Goal: Obtain resource: Obtain resource

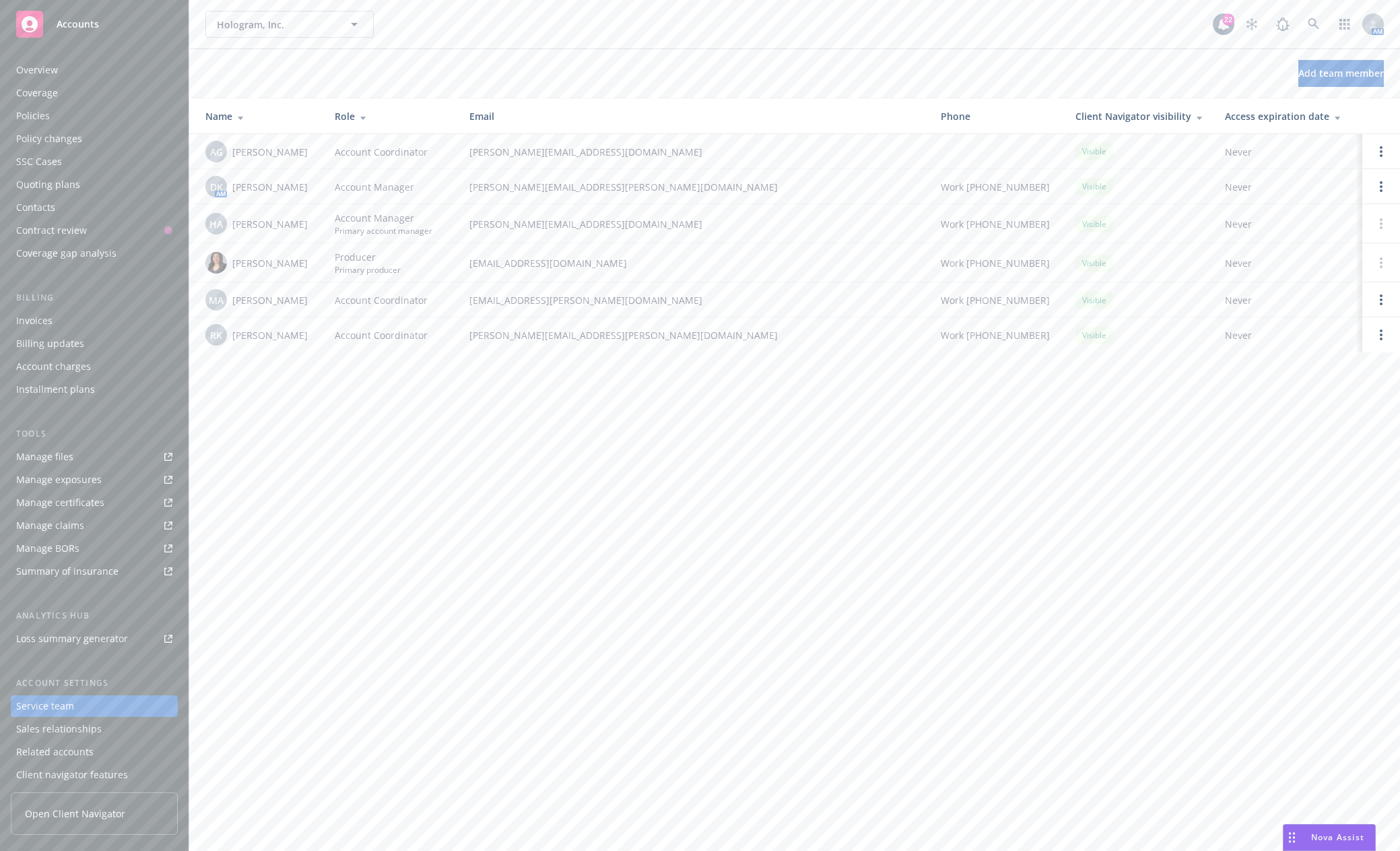
scroll to position [27, 0]
click at [65, 21] on span "Accounts" at bounding box center [77, 24] width 42 height 11
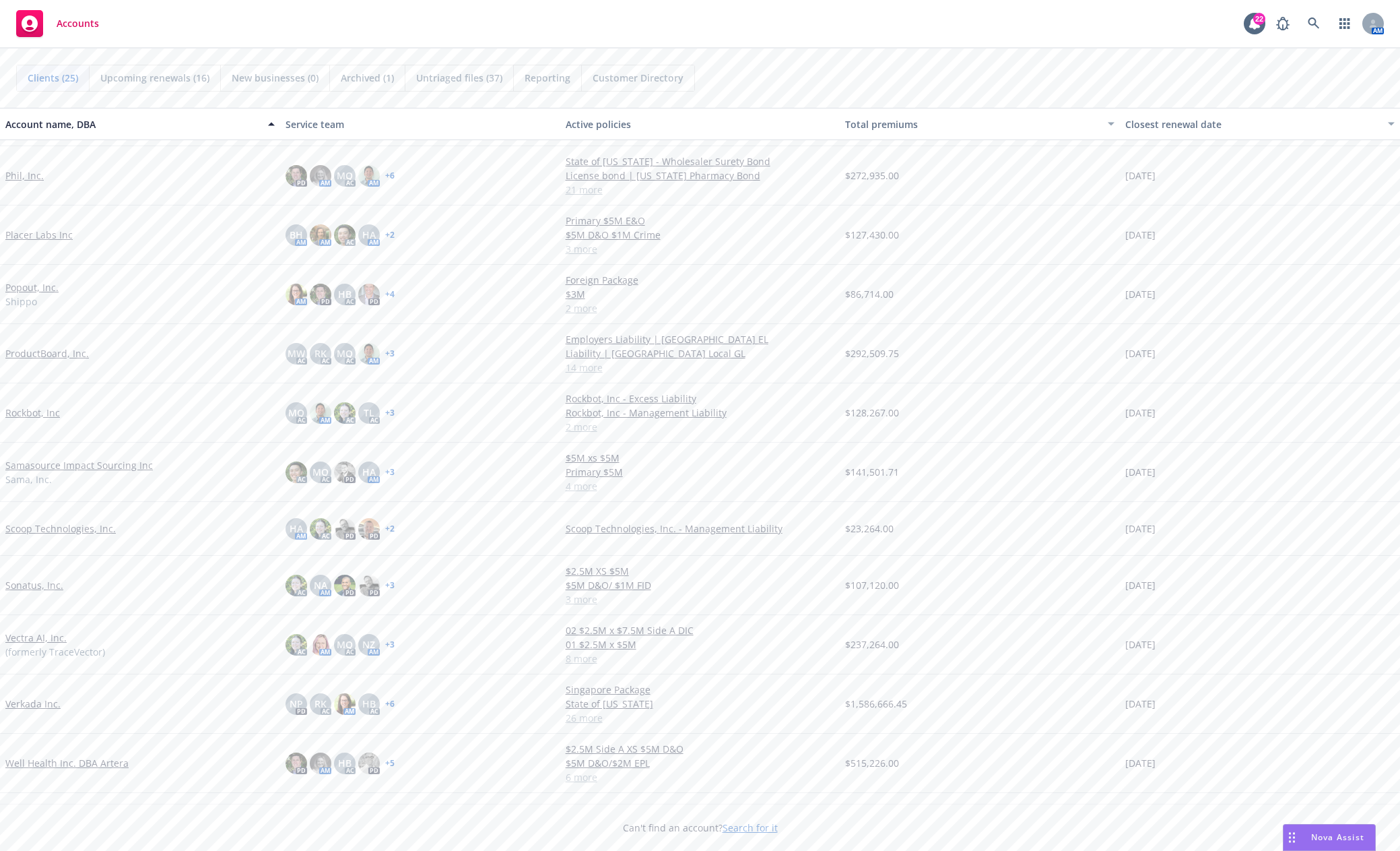
scroll to position [749, 0]
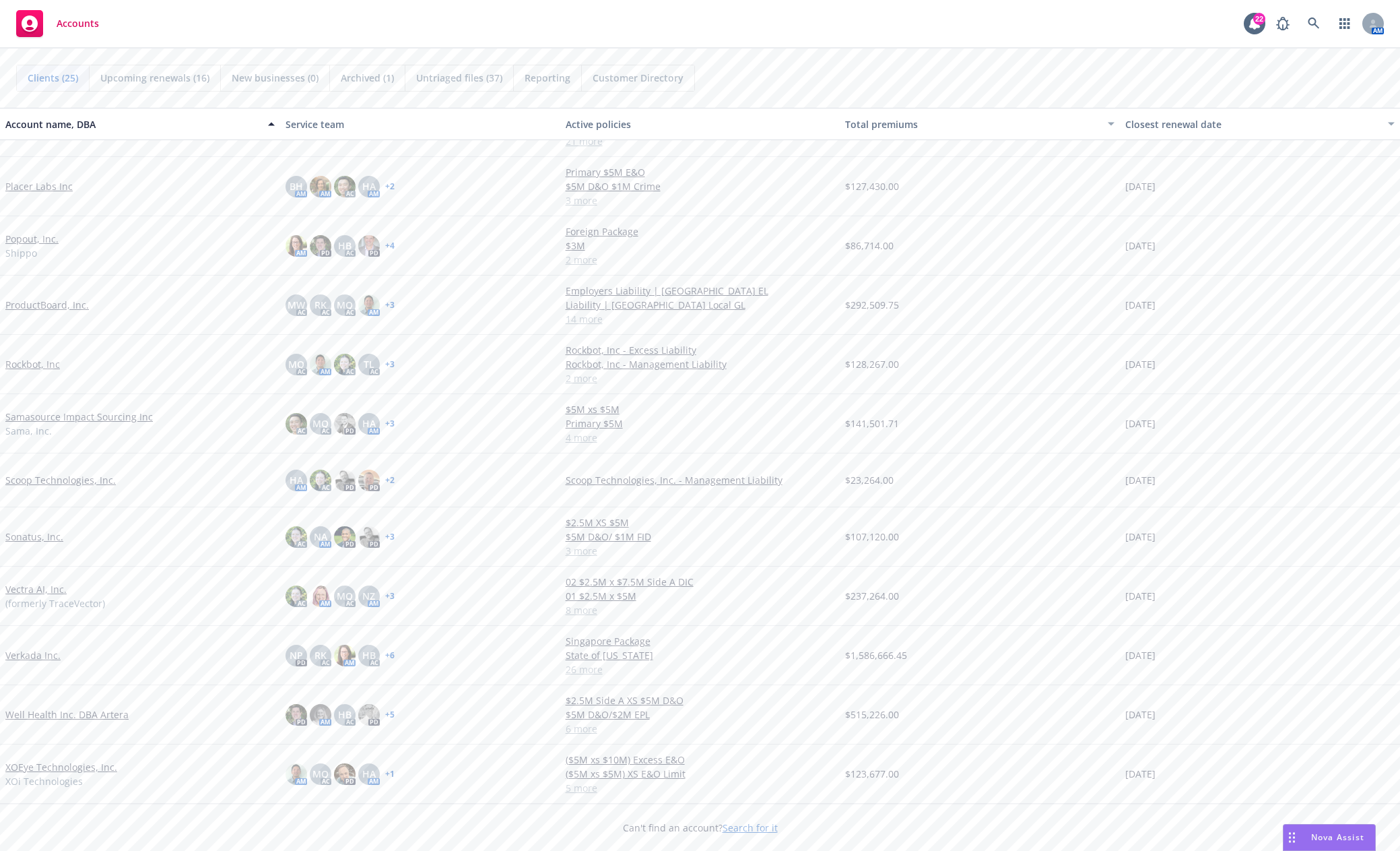
click at [49, 590] on link "Vectra AI, Inc." at bounding box center [36, 589] width 62 height 14
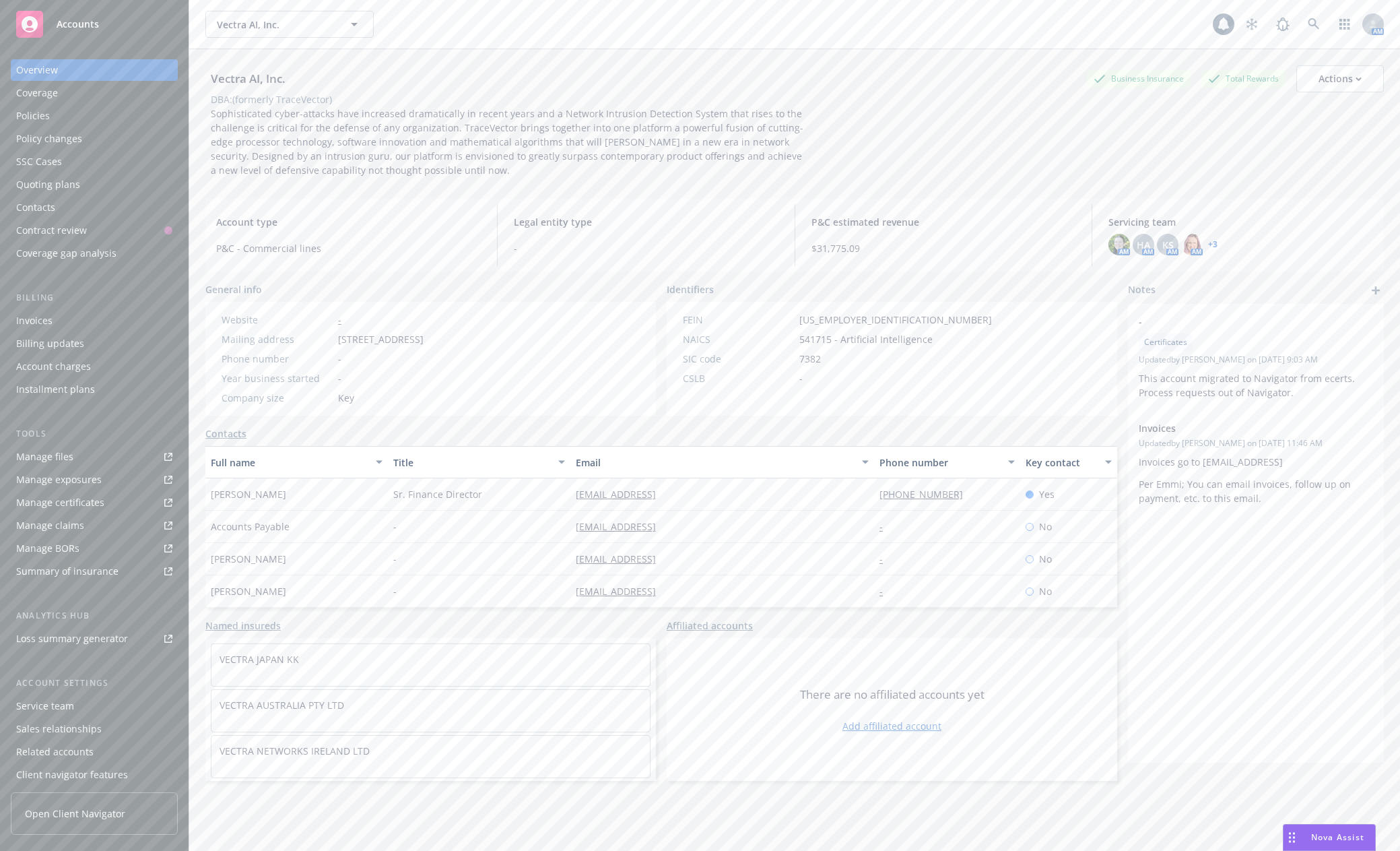
click at [104, 455] on link "Manage files" at bounding box center [94, 456] width 167 height 21
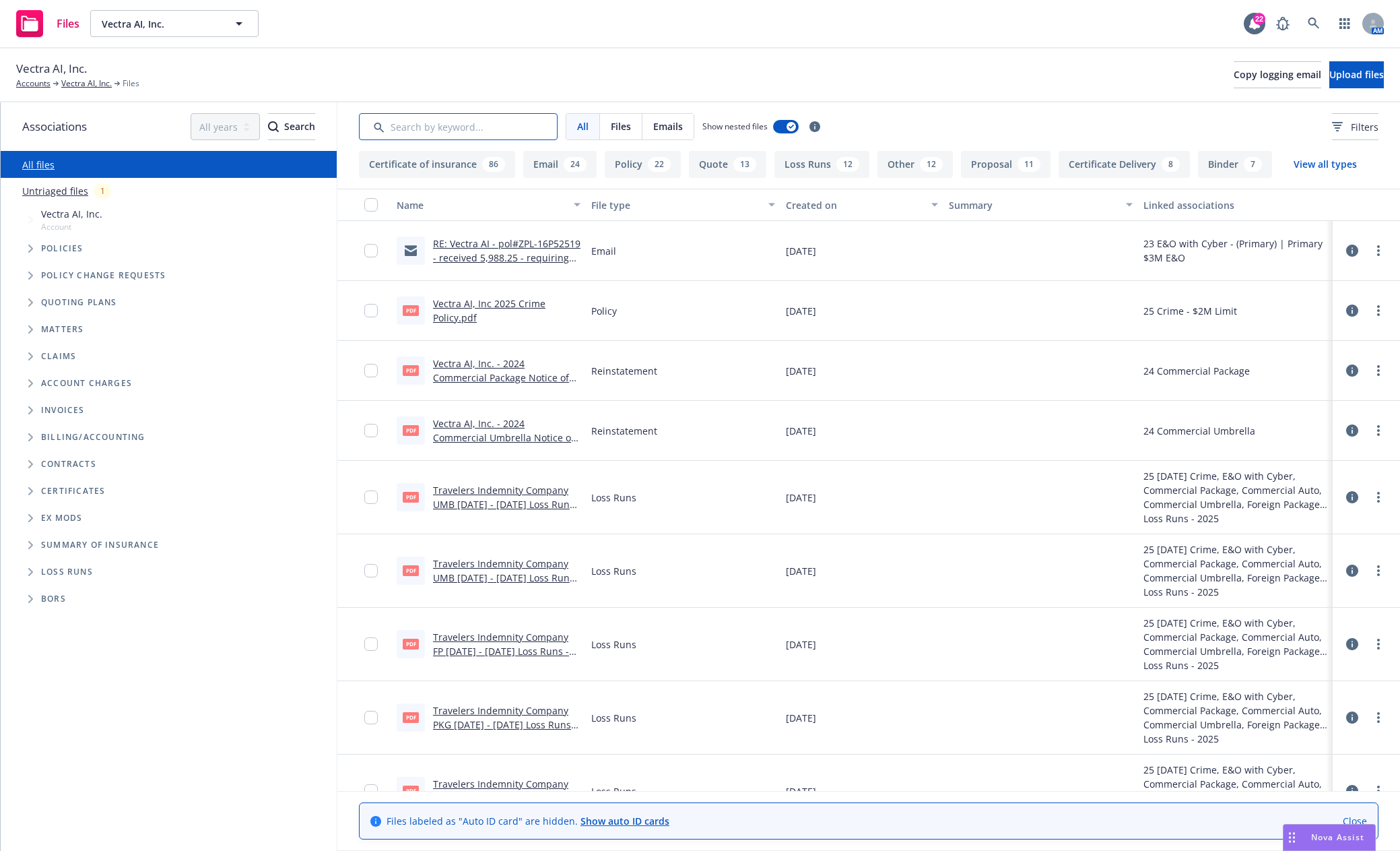
click at [444, 122] on input "Search by keyword..." at bounding box center [459, 126] width 199 height 27
type input "soi"
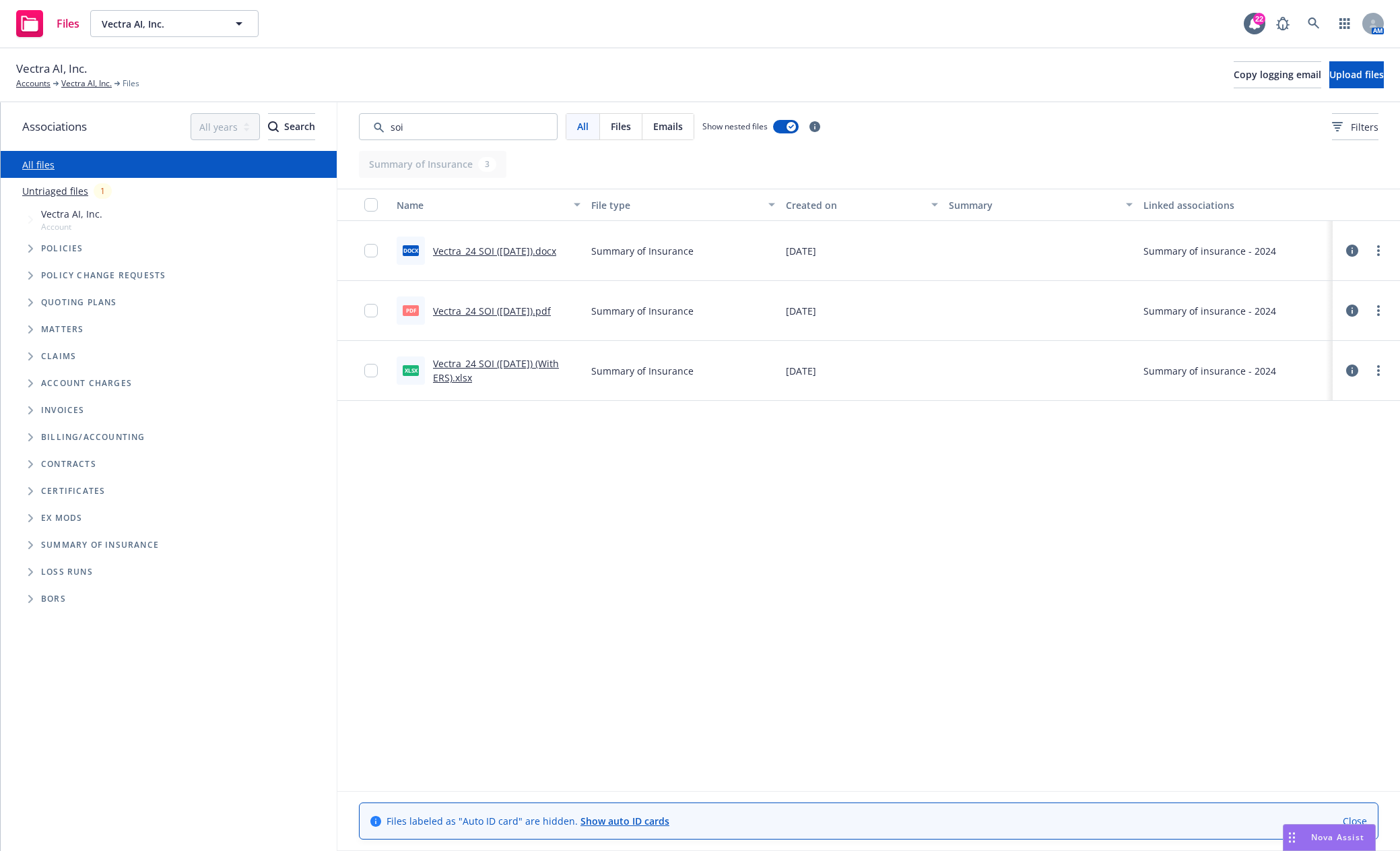
click at [512, 307] on link "Vectra_24 SOI (11.25.2024).pdf" at bounding box center [492, 311] width 118 height 13
